Goal: Navigation & Orientation: Go to known website

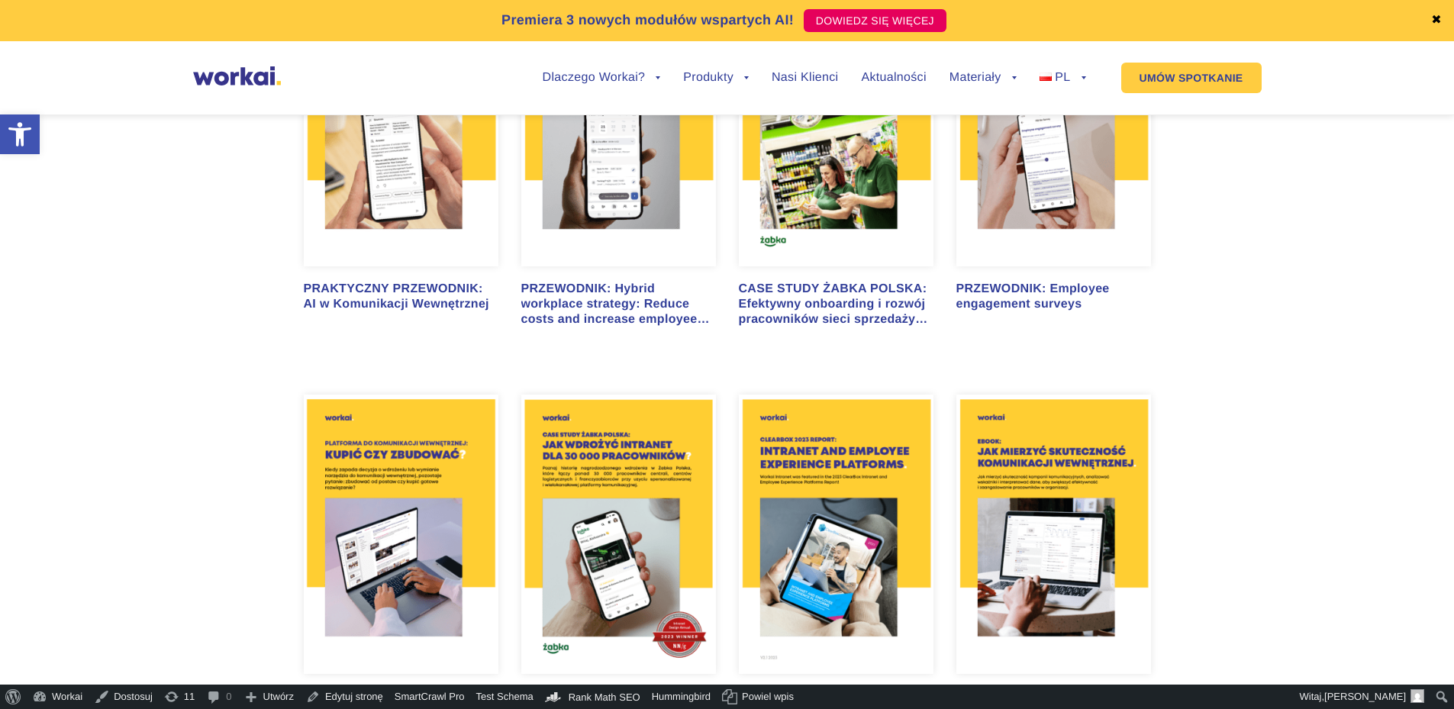
scroll to position [1679, 0]
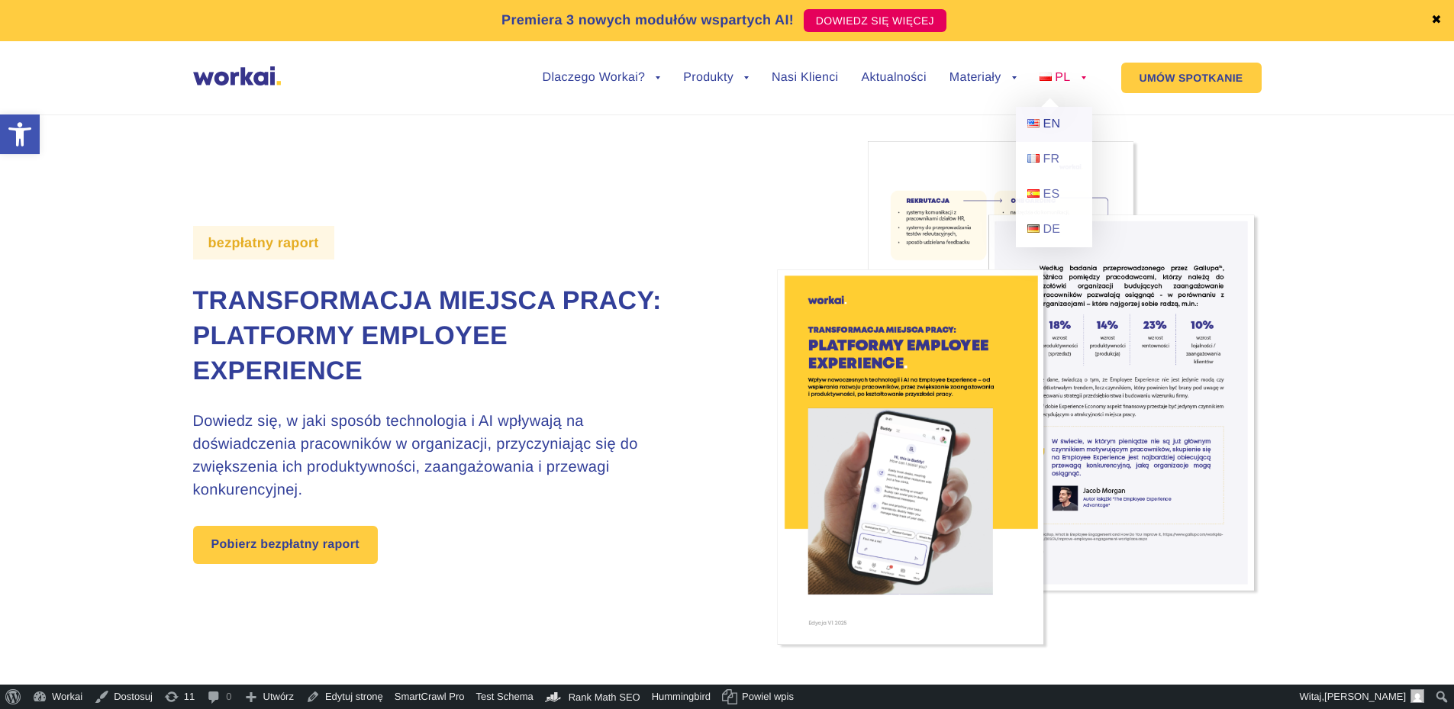
click at [1055, 118] on span "EN" at bounding box center [1051, 124] width 18 height 13
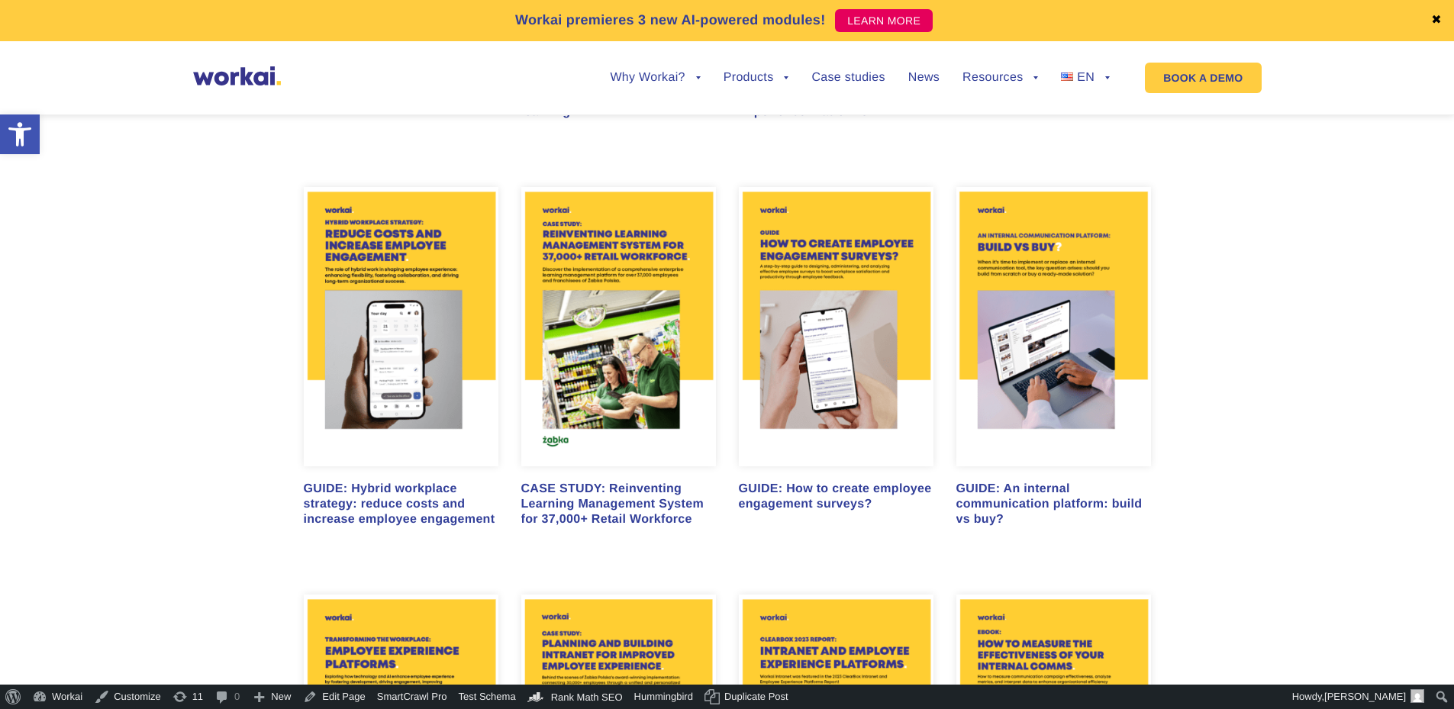
scroll to position [1221, 0]
